Goal: Task Accomplishment & Management: Use online tool/utility

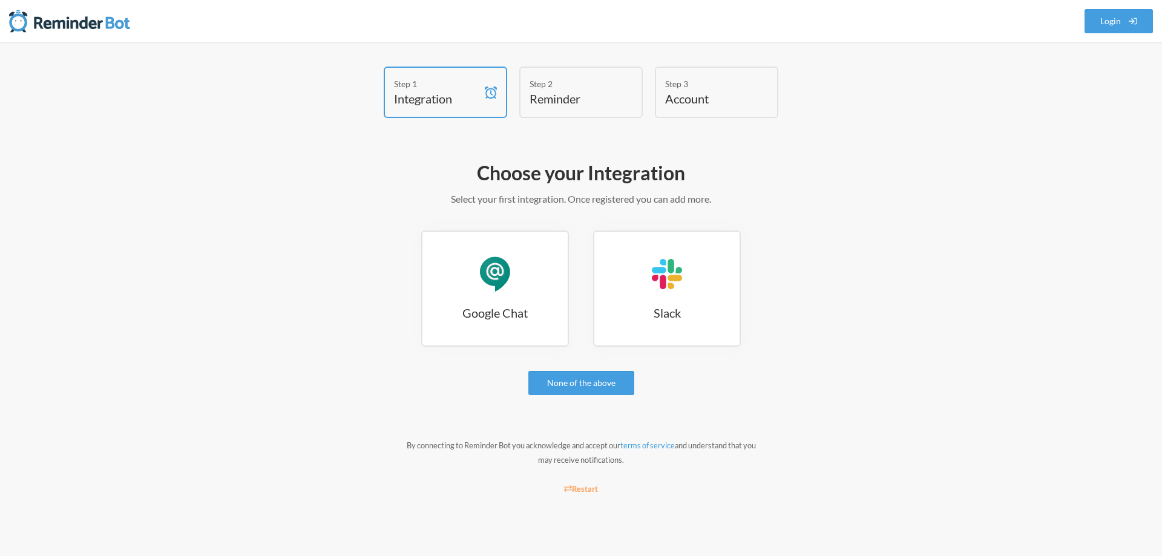
click at [575, 101] on h4 "Reminder" at bounding box center [571, 98] width 85 height 17
click at [466, 295] on link "Google Chat Google Chat" at bounding box center [495, 289] width 148 height 116
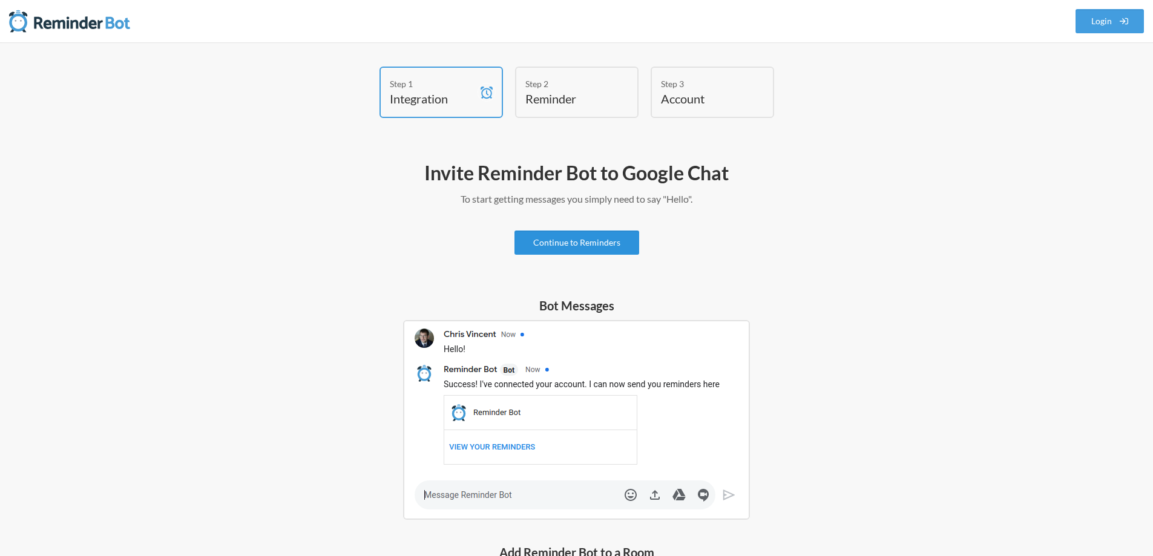
click at [586, 249] on link "Continue to Reminders" at bounding box center [576, 243] width 125 height 24
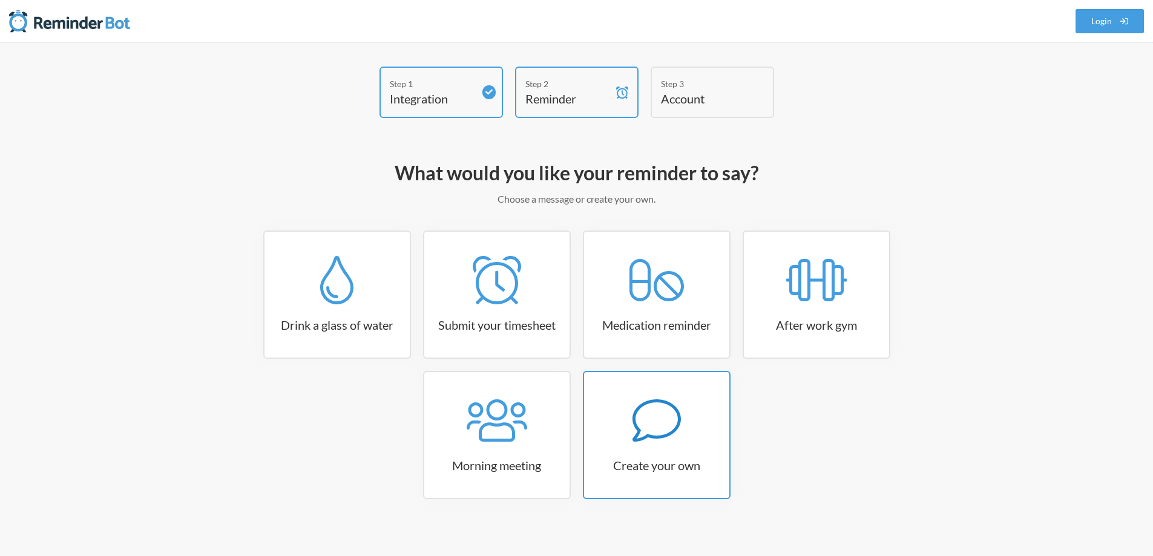
click at [658, 422] on icon at bounding box center [656, 420] width 48 height 48
select select "08:30:00"
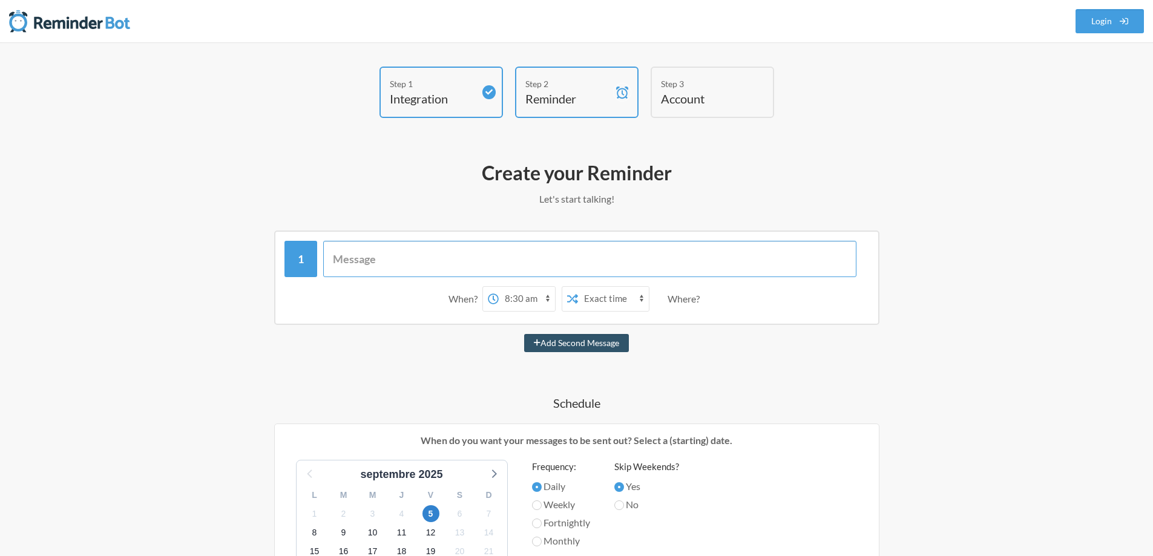
click at [427, 259] on input "text" at bounding box center [589, 259] width 533 height 36
type input "c"
type input "V"
type input "Pense à vérifier les mails de chez [PERSON_NAME]"
click at [520, 287] on select "12:00 am 12:15 am 12:30 am 12:45 am 1:00 am 1:15 am 1:30 am 1:45 am 2:00 am 2:1…" at bounding box center [527, 299] width 56 height 24
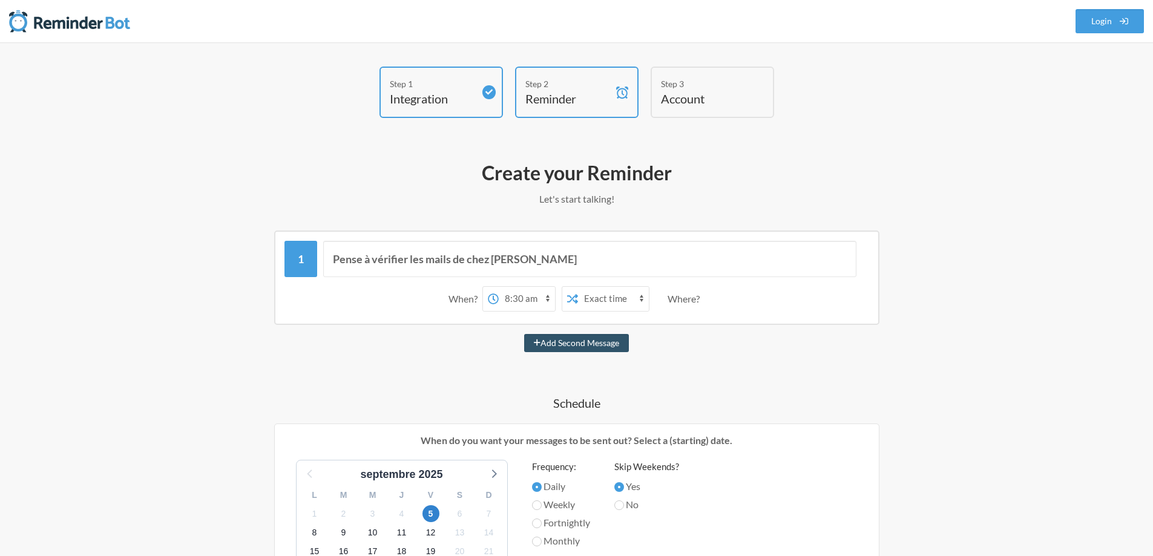
click at [603, 307] on select "Exact time Random time" at bounding box center [613, 299] width 71 height 24
click at [532, 304] on select "12:00 am 12:15 am 12:30 am 12:45 am 1:00 am 1:15 am 1:30 am 1:45 am 2:00 am 2:1…" at bounding box center [527, 299] width 56 height 24
click at [690, 295] on div "Where?" at bounding box center [685, 298] width 37 height 25
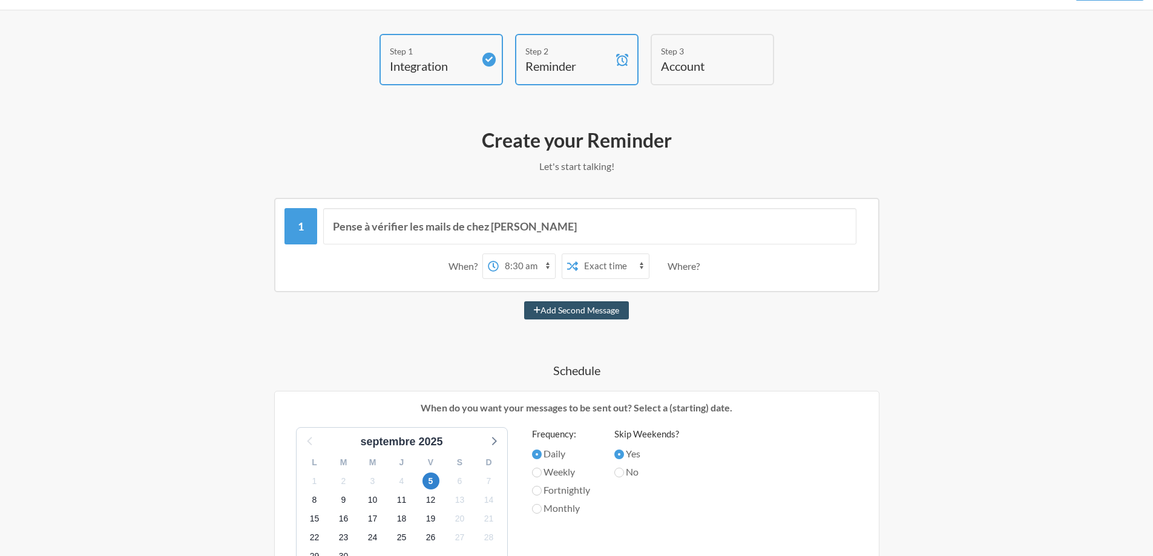
scroll to position [61, 0]
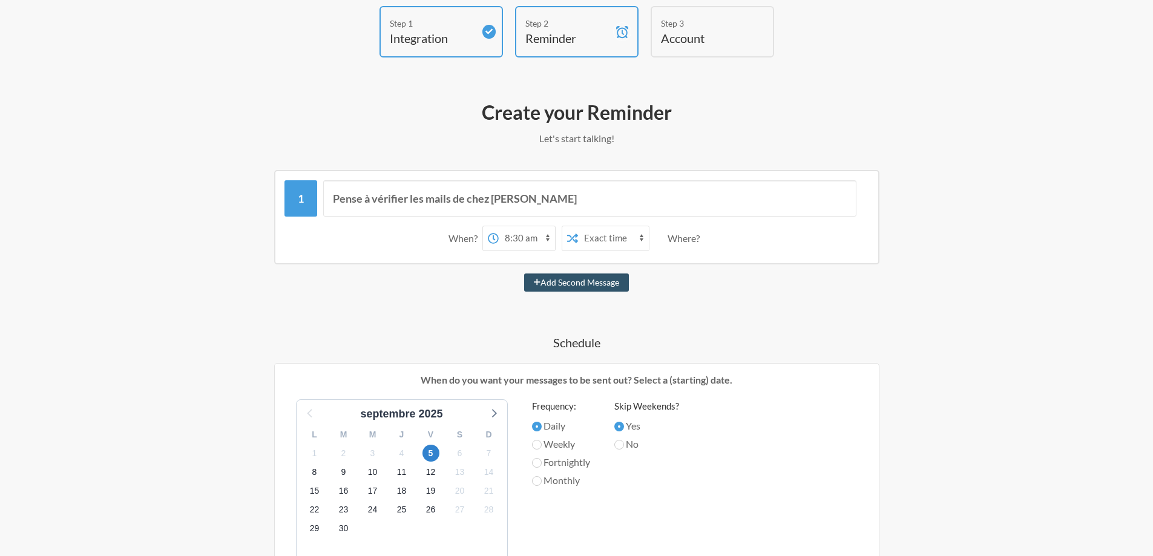
click at [540, 449] on label "Weekly" at bounding box center [561, 444] width 58 height 15
click at [540, 449] on input "Weekly" at bounding box center [537, 445] width 10 height 10
radio input "true"
click at [310, 473] on span "8" at bounding box center [314, 471] width 17 height 17
click at [624, 425] on input "Yes" at bounding box center [619, 427] width 10 height 10
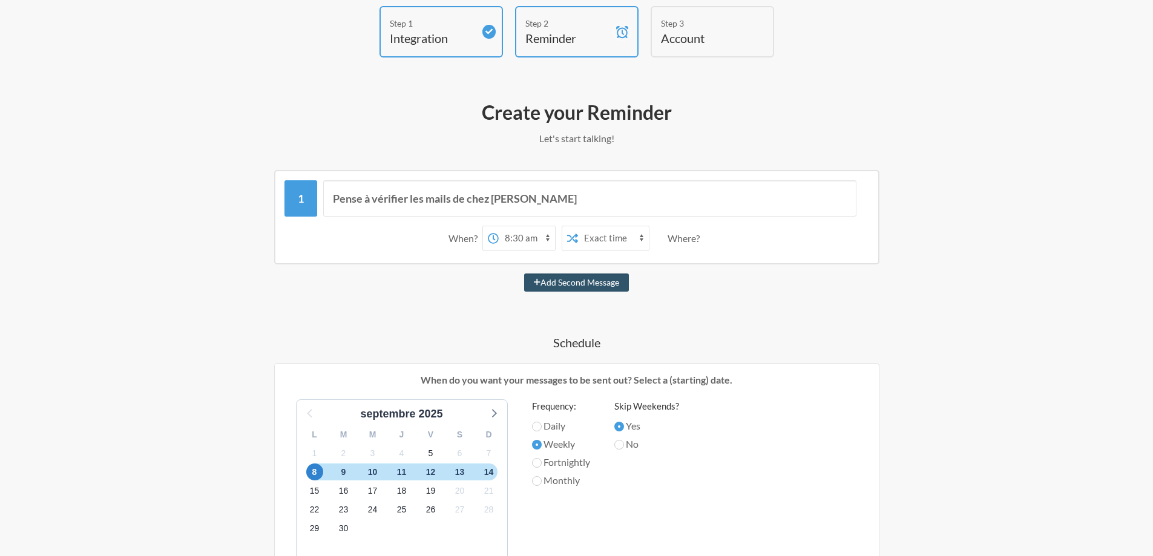
click at [621, 439] on label "No" at bounding box center [646, 444] width 65 height 15
click at [621, 440] on input "No" at bounding box center [619, 445] width 10 height 10
radio input "true"
click at [621, 424] on input "Yes" at bounding box center [619, 427] width 10 height 10
radio input "true"
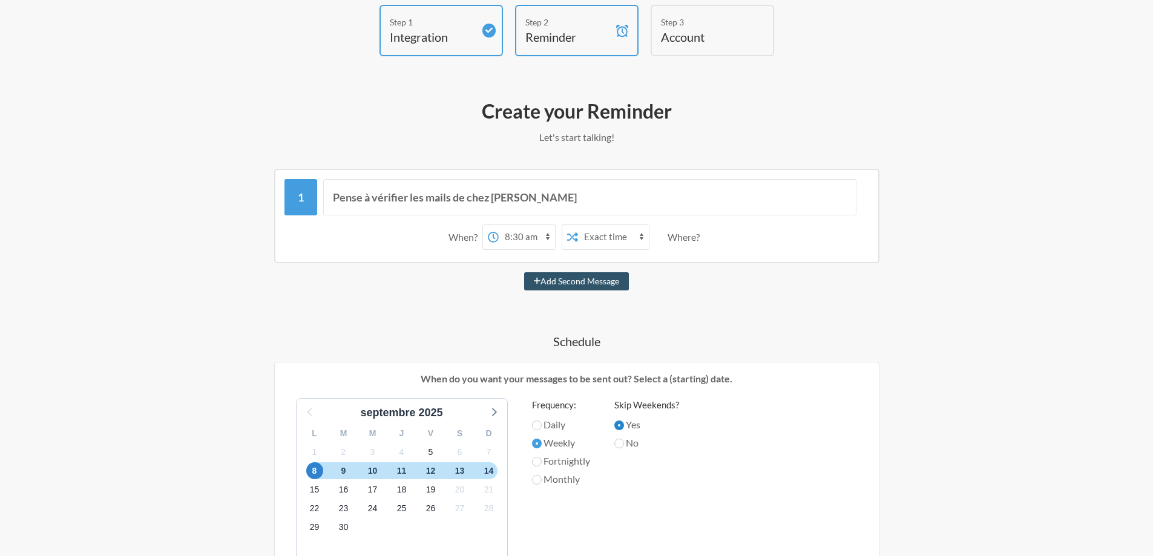
scroll to position [182, 0]
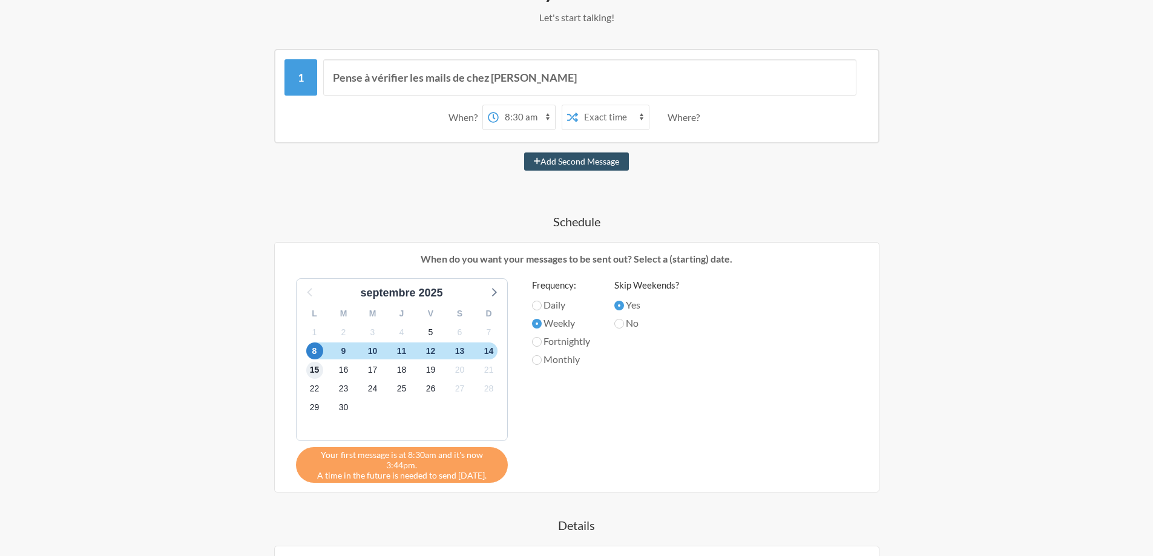
click at [312, 374] on span "15" at bounding box center [314, 370] width 17 height 17
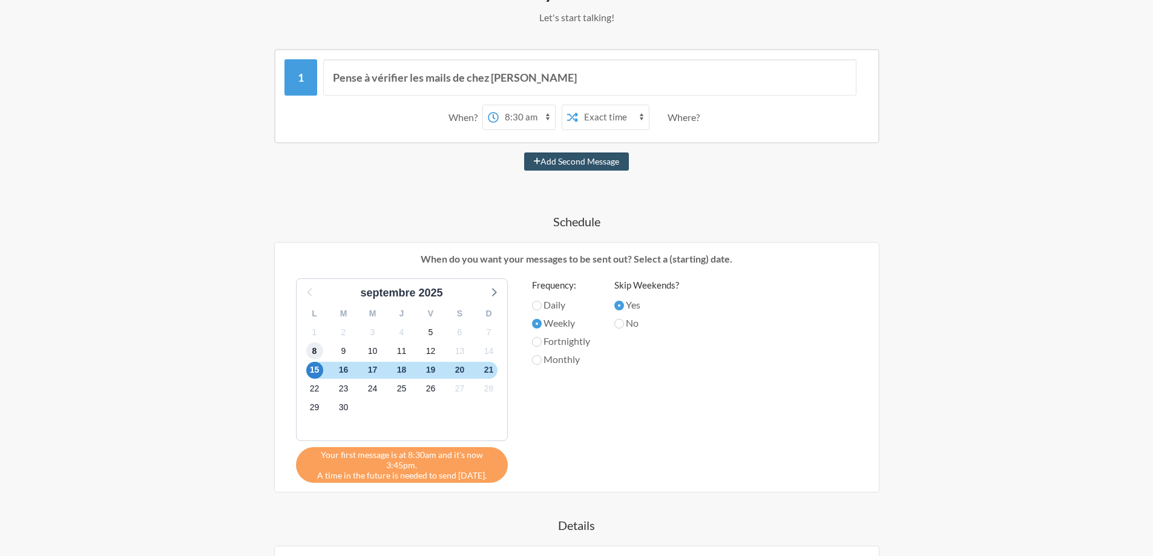
click at [313, 346] on span "8" at bounding box center [314, 350] width 17 height 17
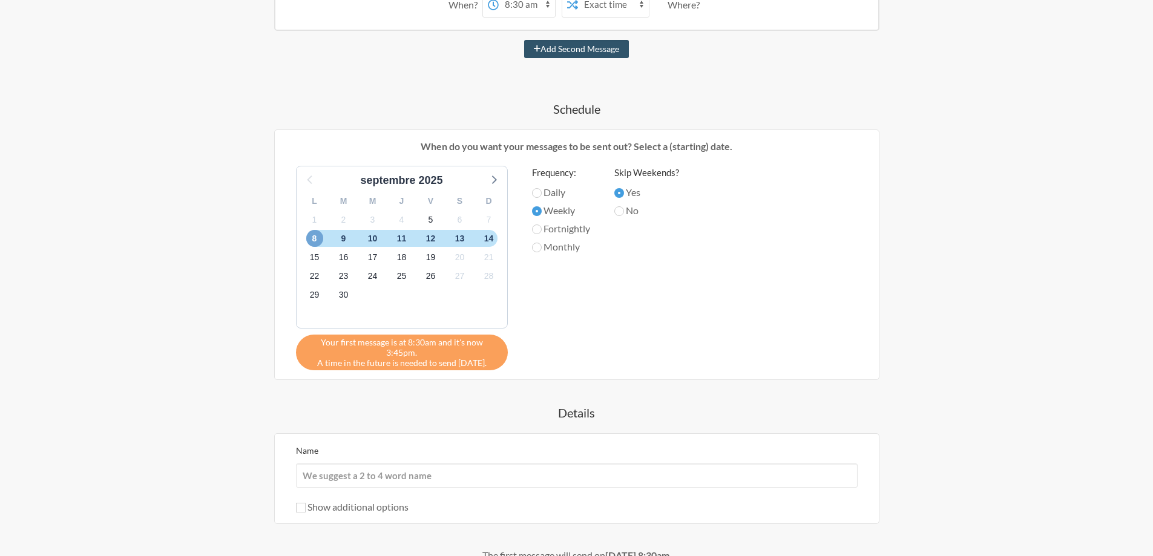
scroll to position [303, 0]
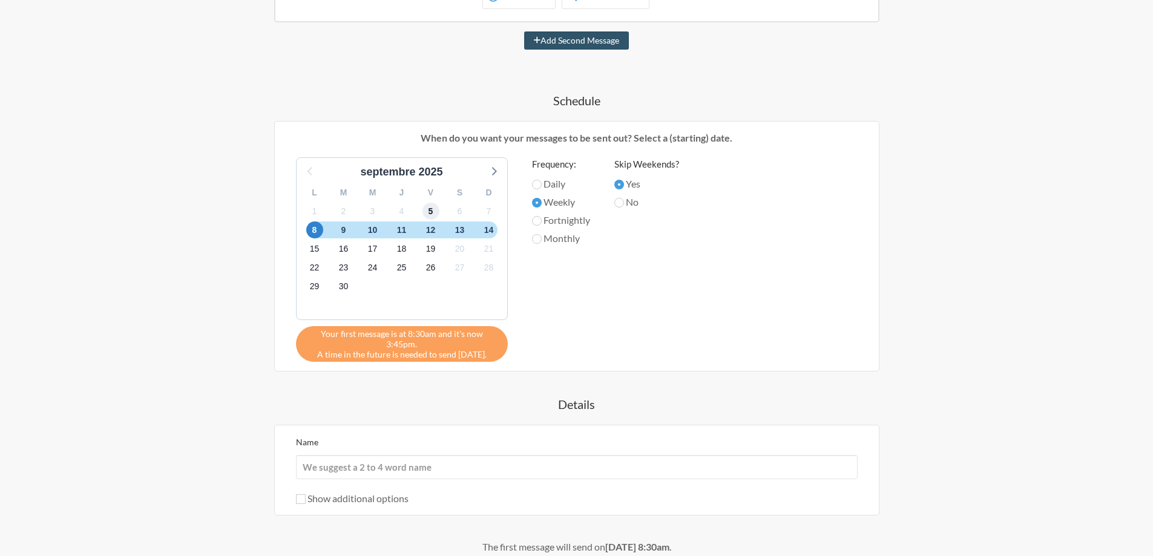
click at [431, 216] on span "5" at bounding box center [430, 211] width 17 height 17
click at [362, 215] on div "3" at bounding box center [372, 211] width 29 height 19
click at [338, 215] on span "2" at bounding box center [343, 211] width 17 height 17
click at [314, 231] on span "8" at bounding box center [314, 229] width 17 height 17
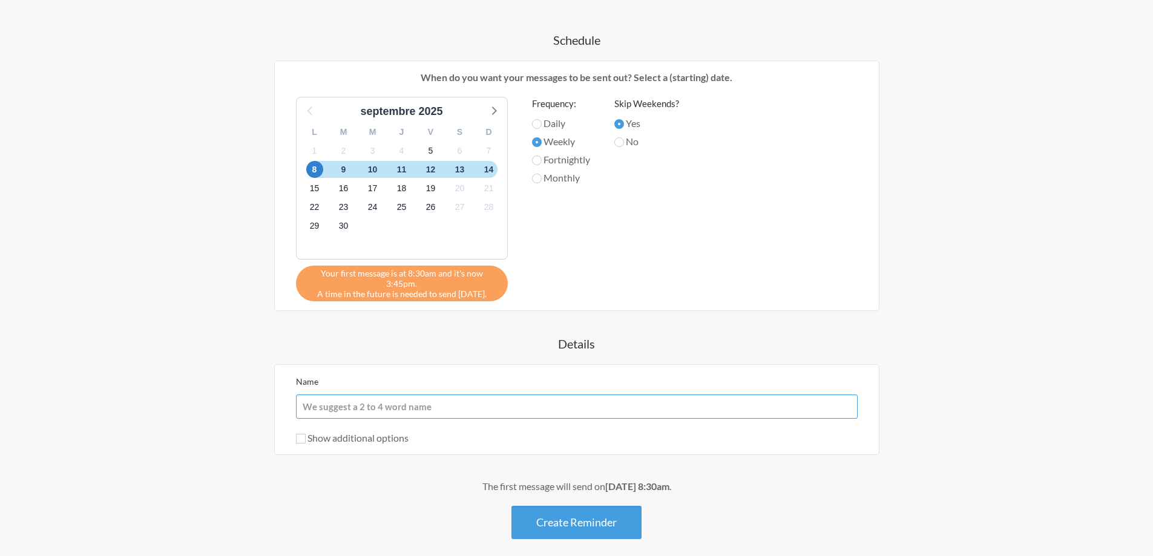
click at [387, 394] on input "Name" at bounding box center [576, 406] width 561 height 24
type input "MailBertrandt"
click at [346, 432] on label "Show additional options" at bounding box center [352, 437] width 113 height 11
click at [306, 434] on input "Show additional options" at bounding box center [301, 439] width 10 height 10
checkbox input "true"
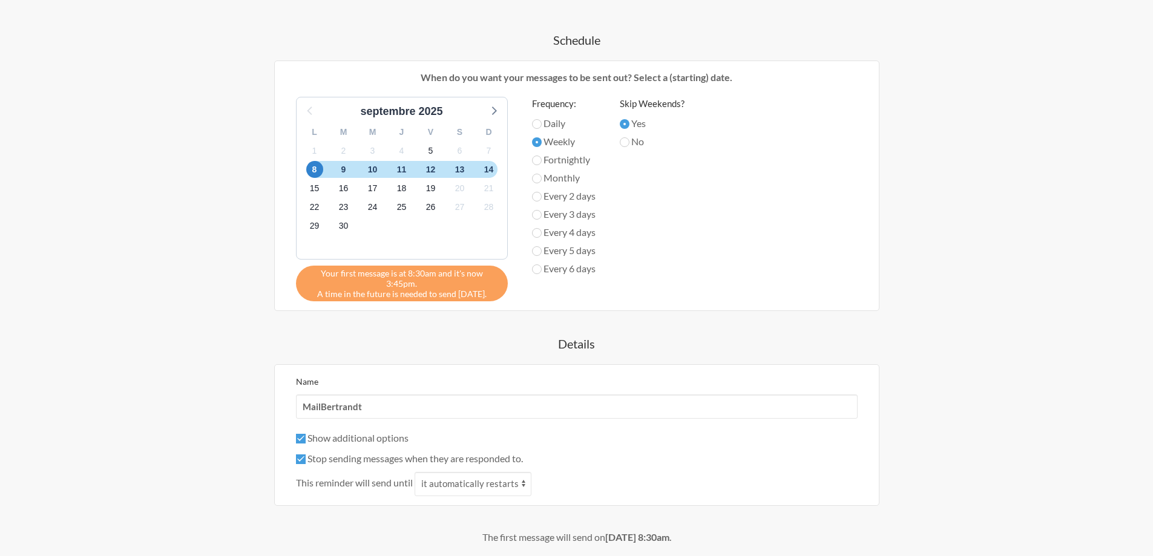
click at [372, 453] on label "Stop sending messages when they are responded to." at bounding box center [409, 458] width 227 height 11
click at [306, 454] on input "Stop sending messages when they are responded to." at bounding box center [301, 459] width 10 height 10
click at [367, 453] on label "Stop sending messages when they are responded to." at bounding box center [409, 458] width 227 height 11
click at [306, 454] on input "Stop sending messages when they are responded to." at bounding box center [301, 459] width 10 height 10
checkbox input "true"
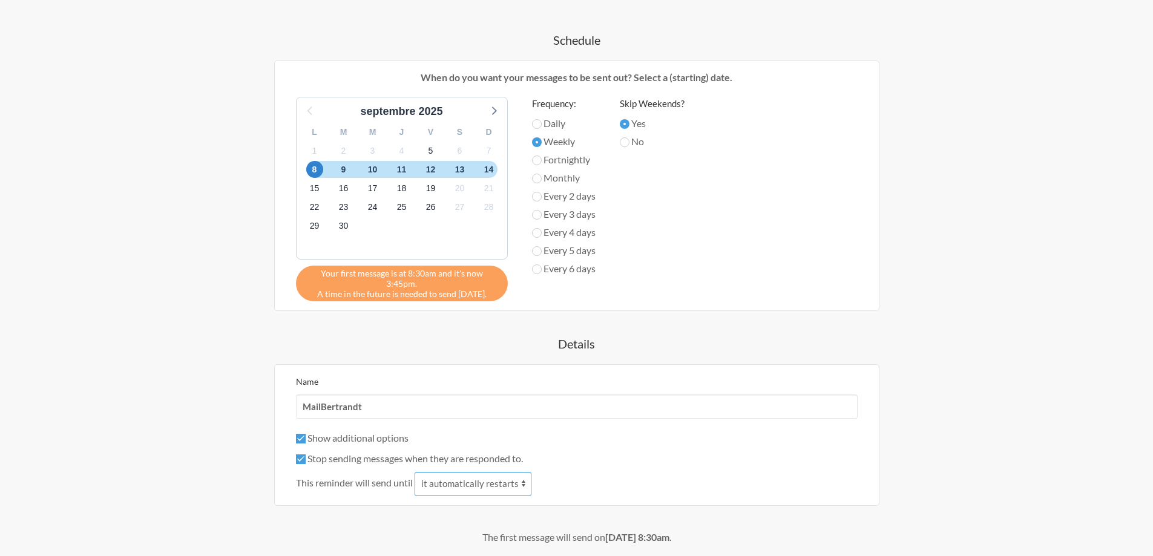
click at [452, 479] on select "it automatically restarts it is replied to" at bounding box center [472, 484] width 117 height 24
click at [453, 476] on select "it automatically restarts it is replied to" at bounding box center [472, 484] width 117 height 24
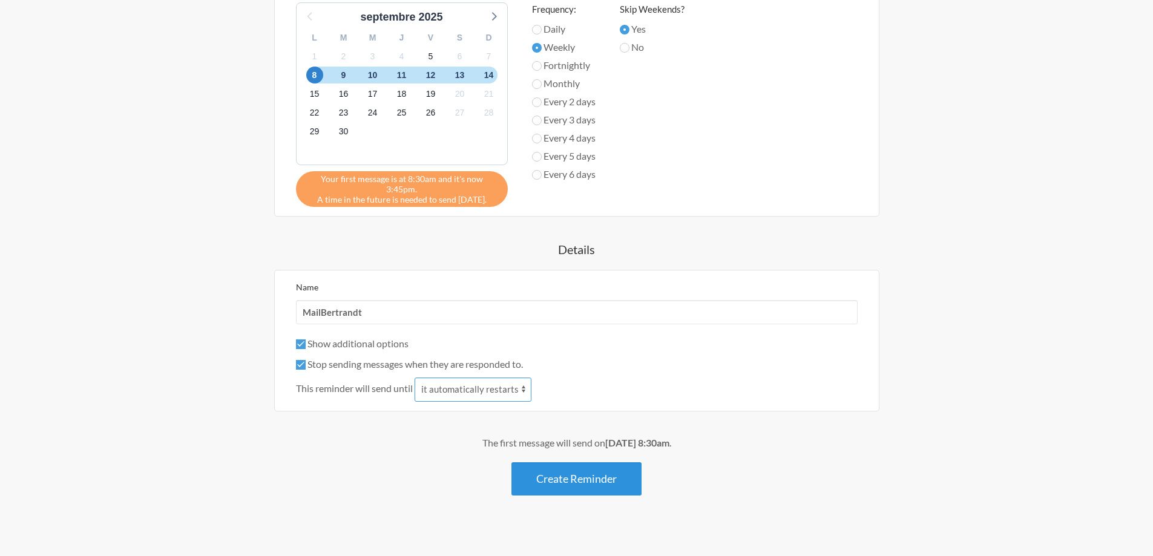
scroll to position [459, 0]
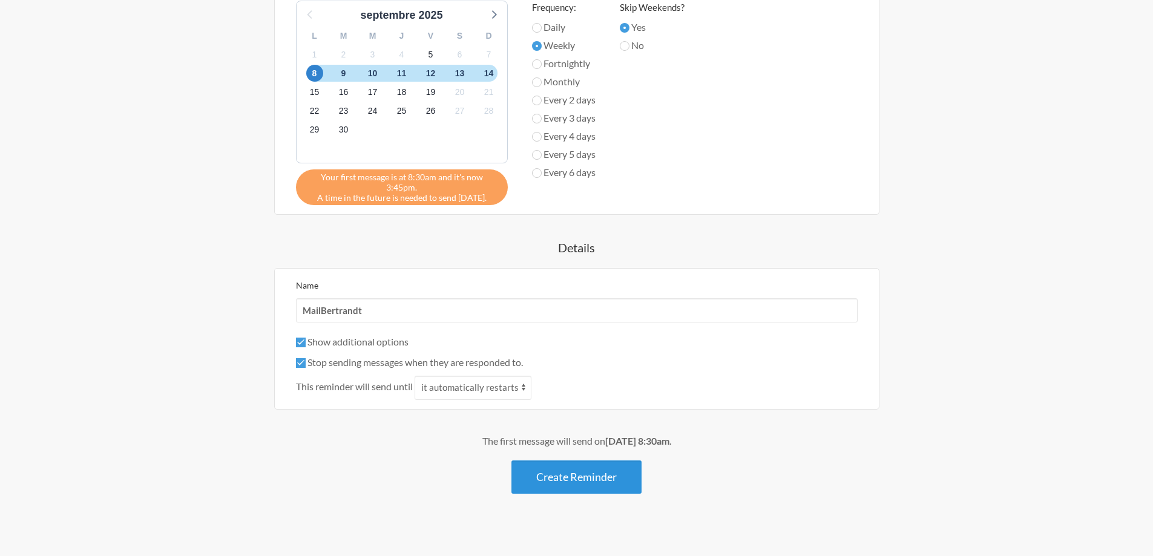
click at [561, 480] on button "Create Reminder" at bounding box center [576, 476] width 130 height 33
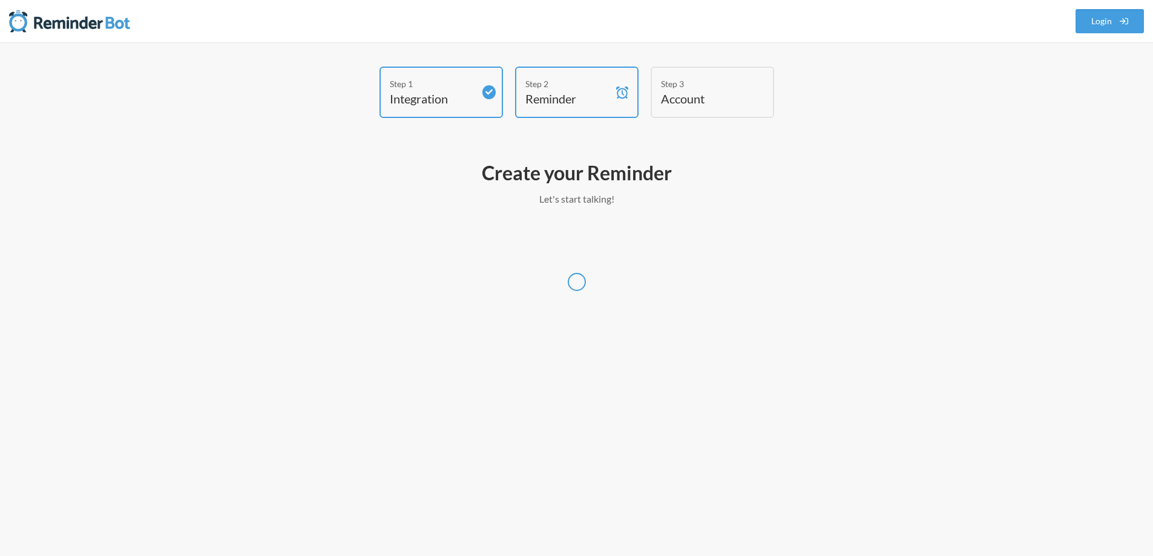
scroll to position [0, 0]
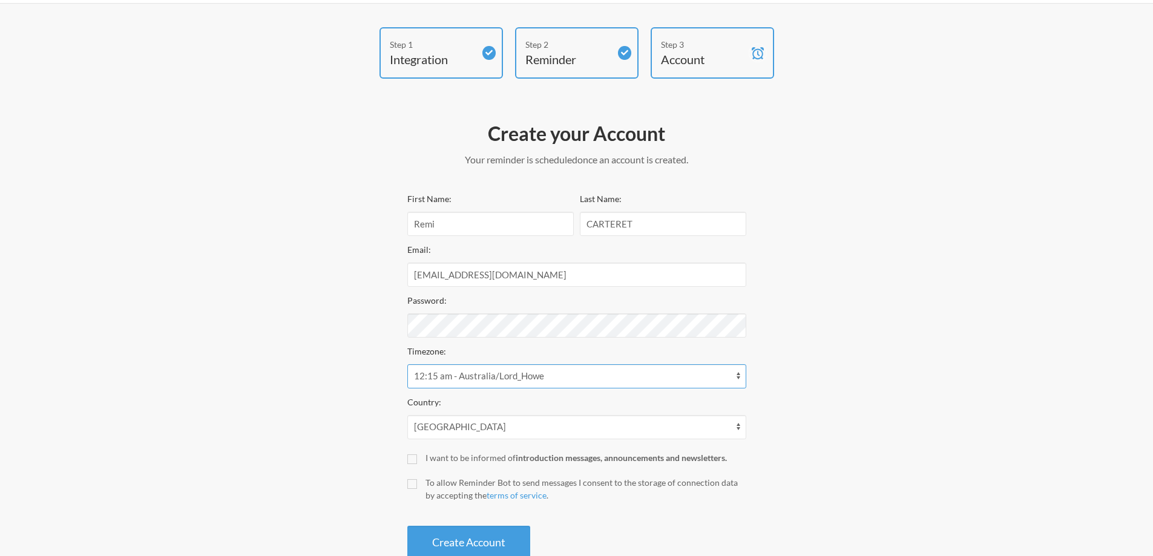
scroll to position [61, 0]
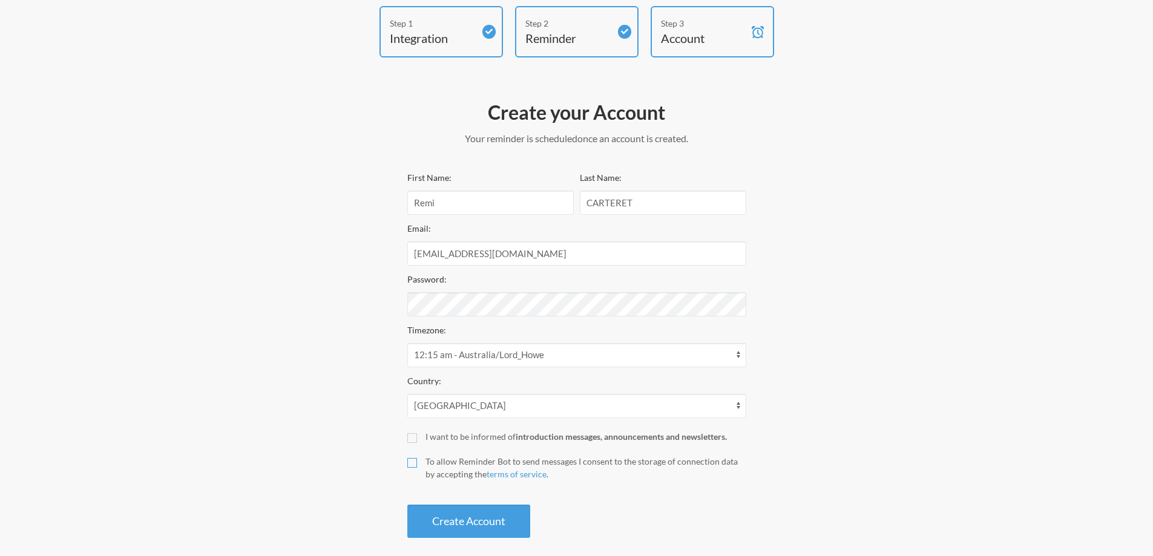
click at [412, 462] on input "To allow Reminder Bot to send messages I consent to the storage of connection d…" at bounding box center [412, 463] width 10 height 10
checkbox input "true"
click at [459, 520] on button "Create Account" at bounding box center [468, 521] width 123 height 33
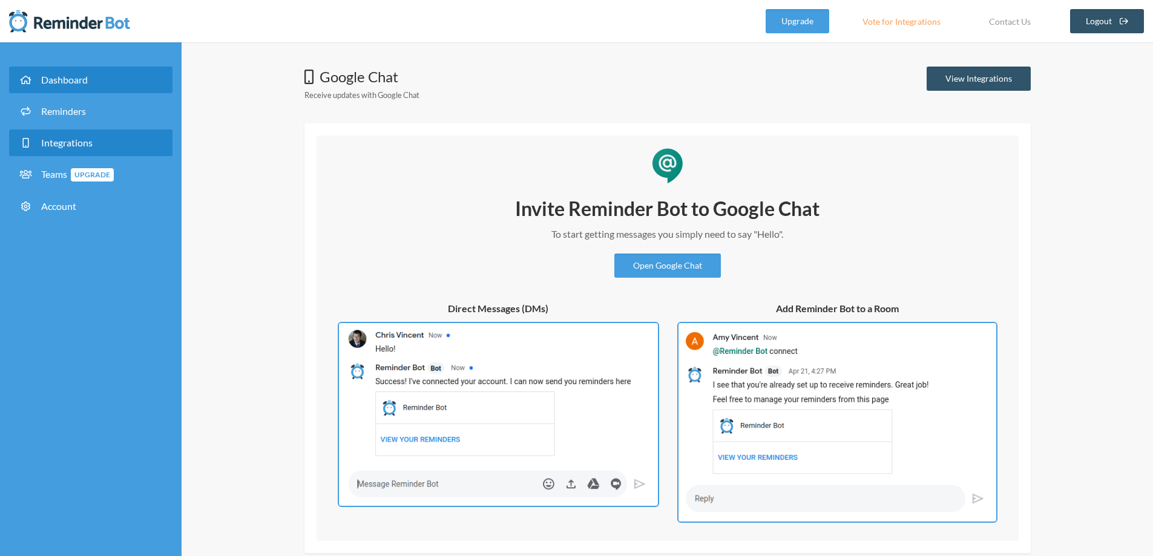
click at [75, 71] on link "Dashboard" at bounding box center [90, 80] width 163 height 27
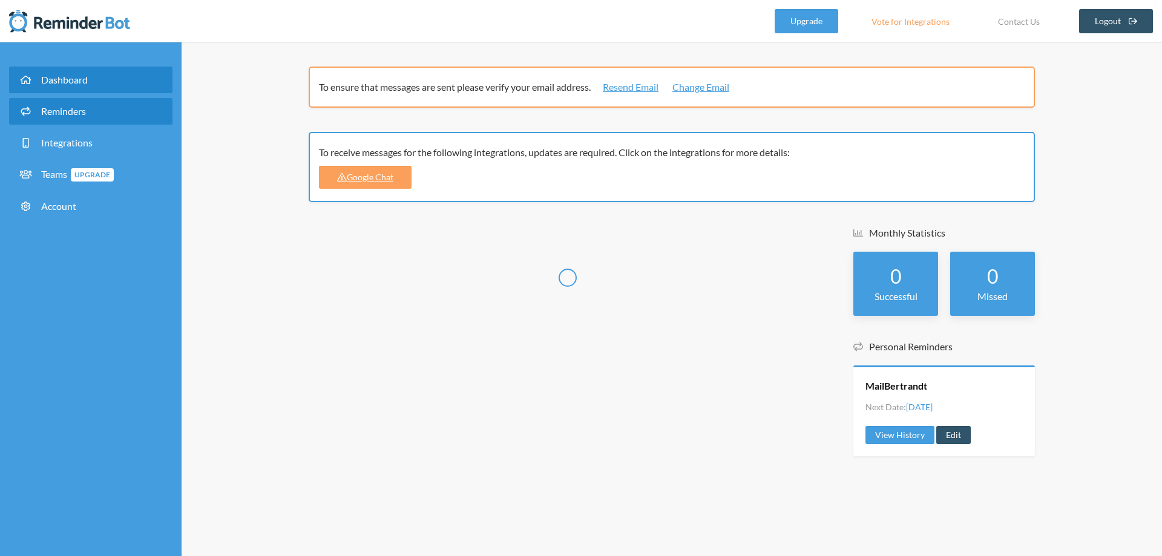
click at [86, 110] on span "Reminders" at bounding box center [63, 110] width 45 height 11
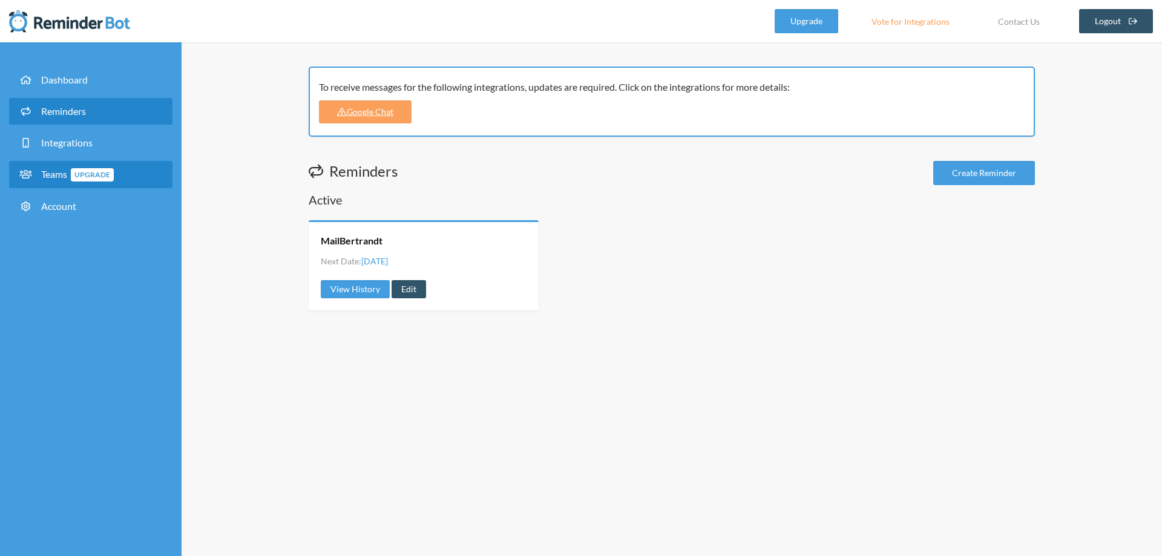
click at [63, 177] on span "Teams Upgrade" at bounding box center [77, 173] width 73 height 11
